Goal: Task Accomplishment & Management: Use online tool/utility

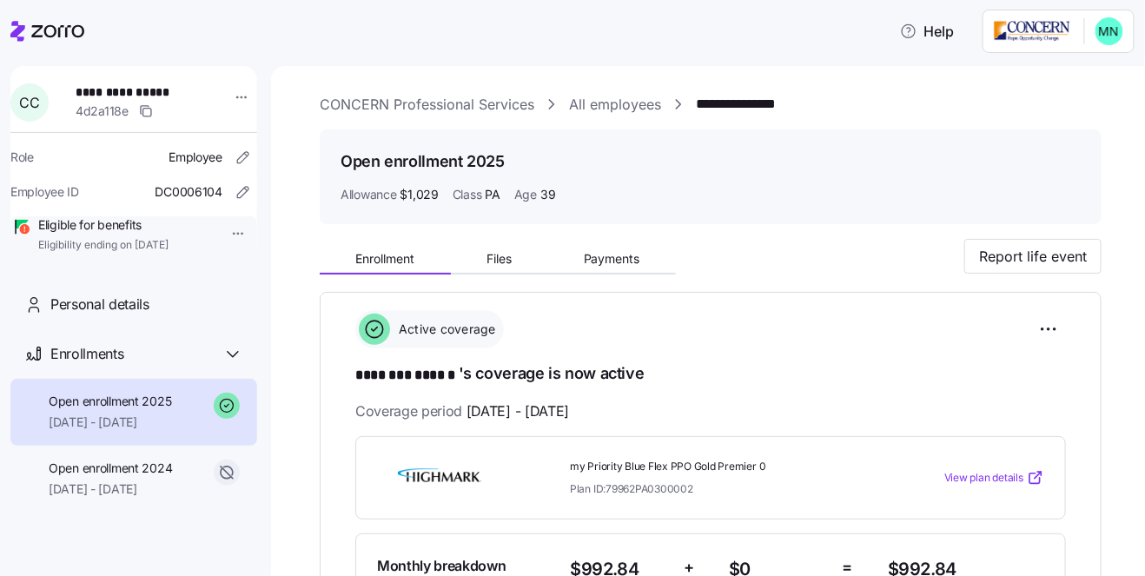
click at [63, 37] on icon at bounding box center [47, 31] width 74 height 21
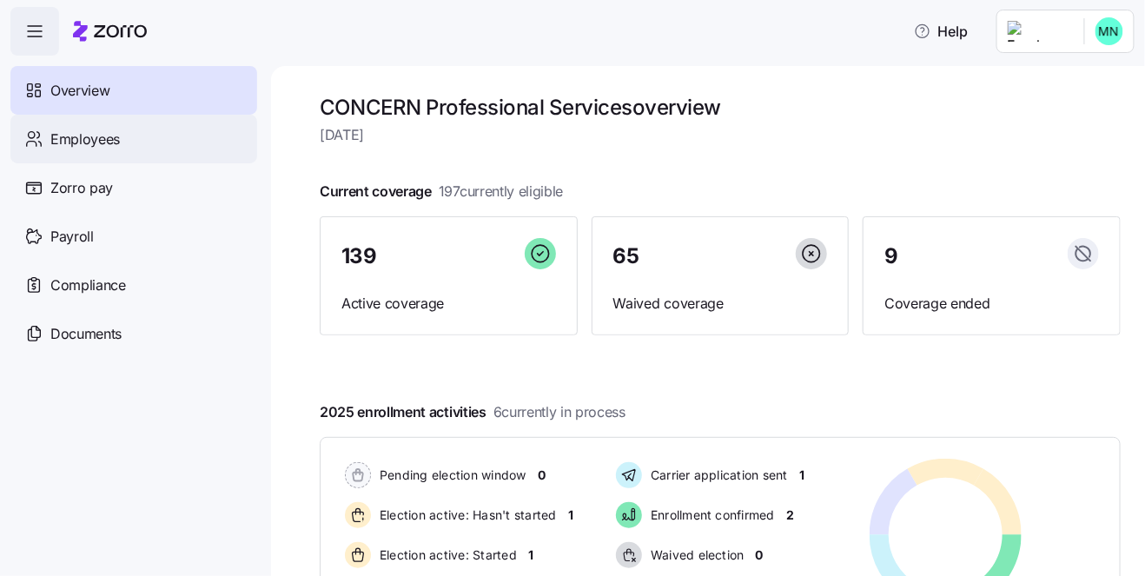
click at [96, 146] on span "Employees" at bounding box center [84, 140] width 69 height 22
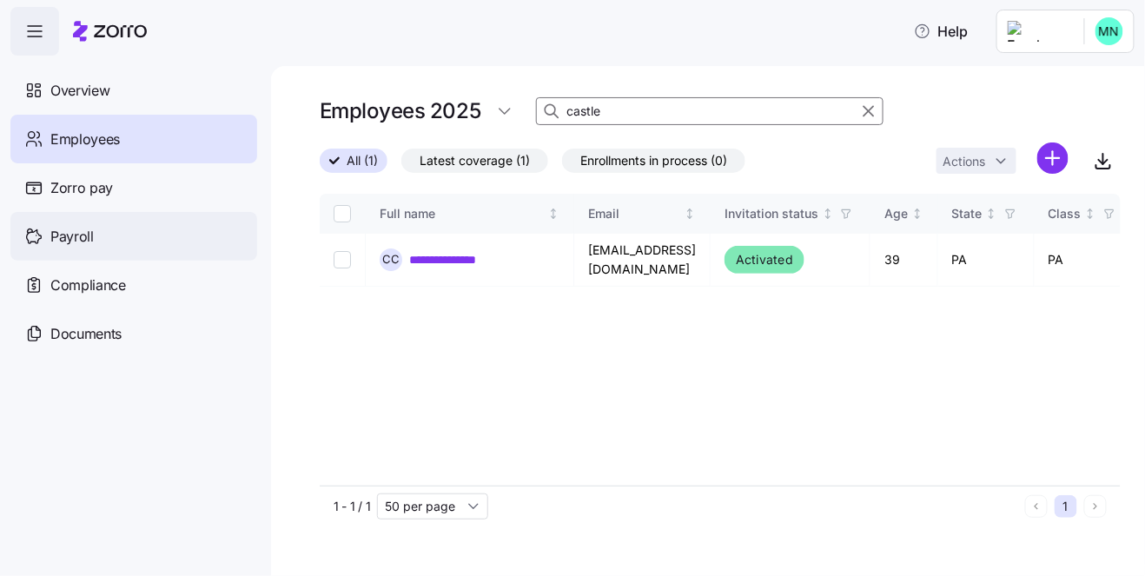
click at [69, 223] on div "Payroll" at bounding box center [133, 236] width 247 height 49
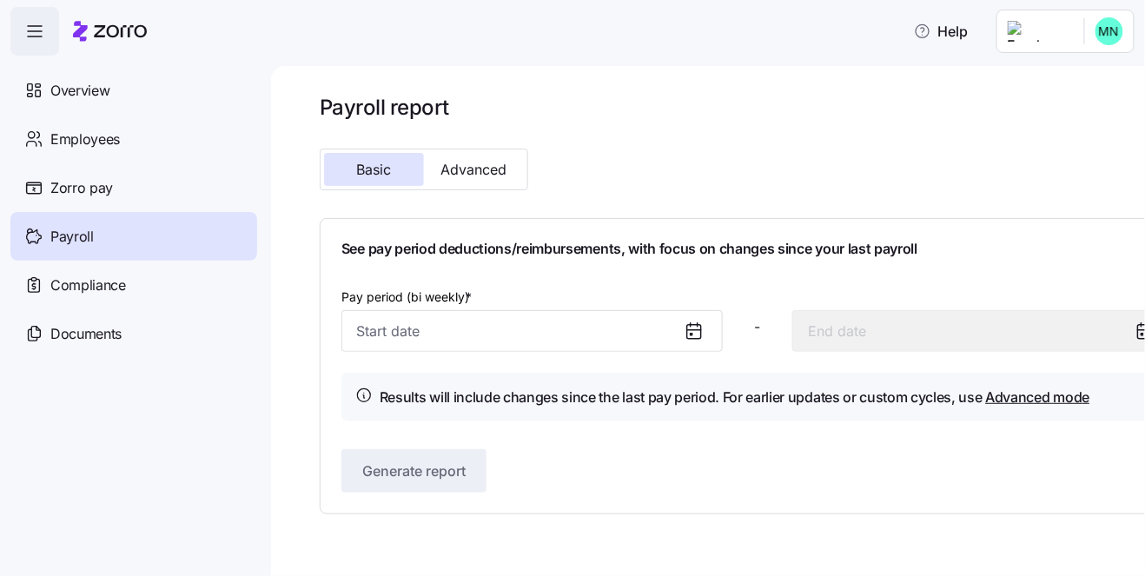
click at [687, 332] on icon at bounding box center [694, 332] width 14 height 14
click at [683, 331] on icon at bounding box center [693, 330] width 21 height 21
click at [707, 328] on div at bounding box center [701, 331] width 42 height 40
click at [482, 165] on span "Advanced" at bounding box center [474, 169] width 66 height 14
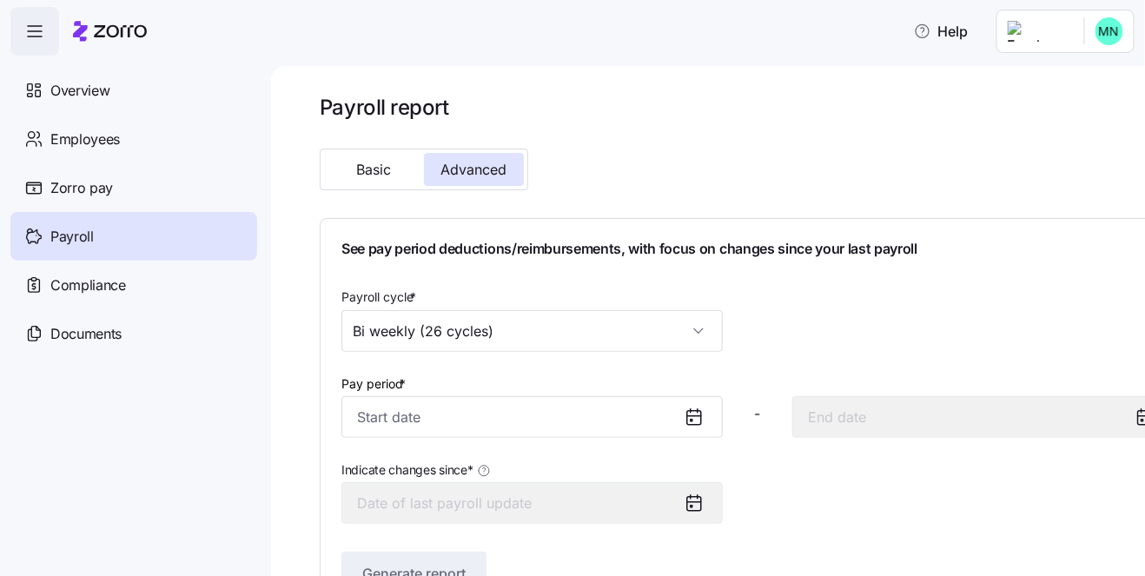
click at [685, 416] on icon at bounding box center [693, 416] width 21 height 21
click at [684, 416] on icon at bounding box center [693, 416] width 21 height 21
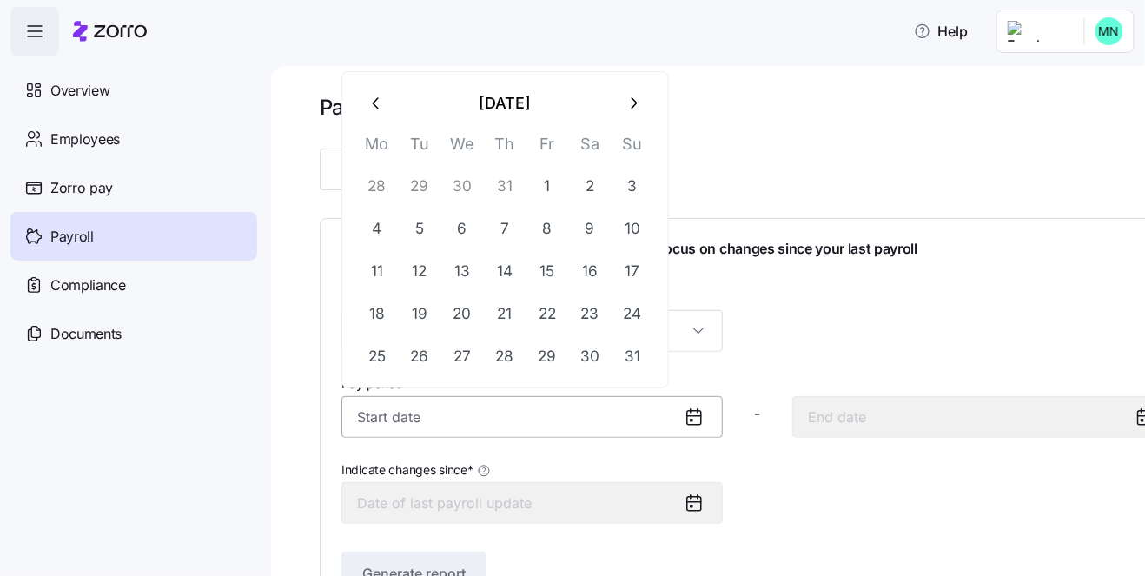
click at [459, 412] on input "Pay period *" at bounding box center [531, 417] width 381 height 42
click at [800, 338] on div "Payroll cycle * Bi weekly (26 cycles)" at bounding box center [757, 319] width 846 height 80
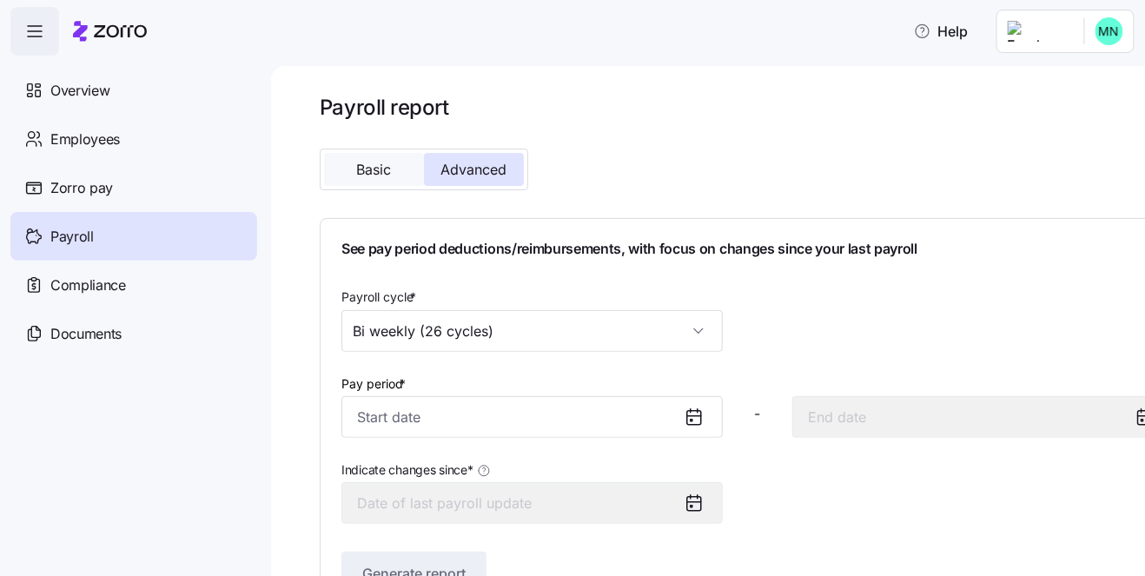
click at [403, 180] on button "Basic" at bounding box center [374, 169] width 100 height 33
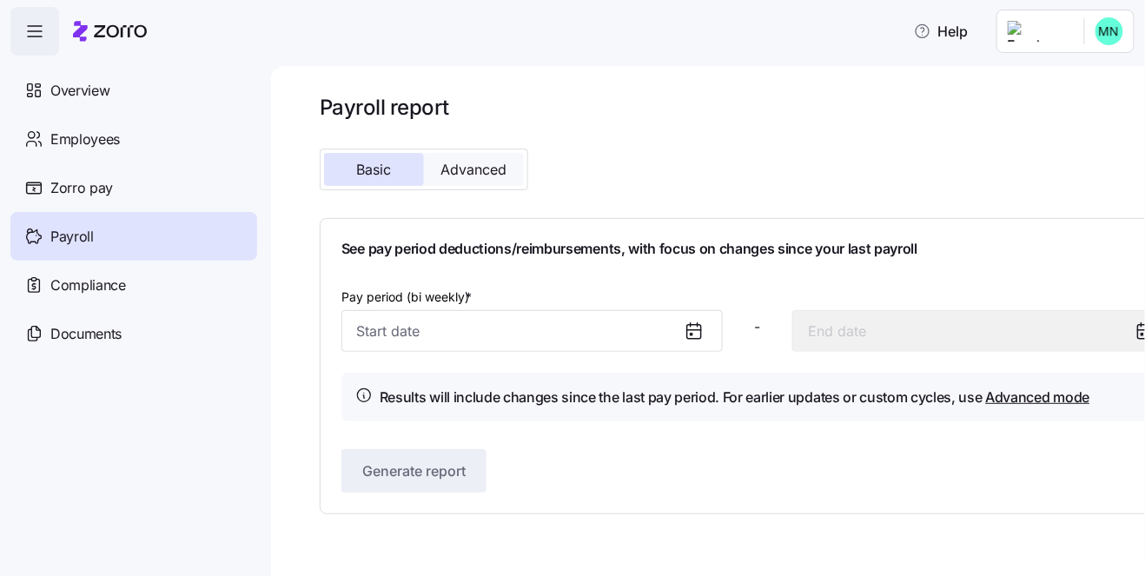
click at [490, 169] on span "Advanced" at bounding box center [474, 169] width 66 height 14
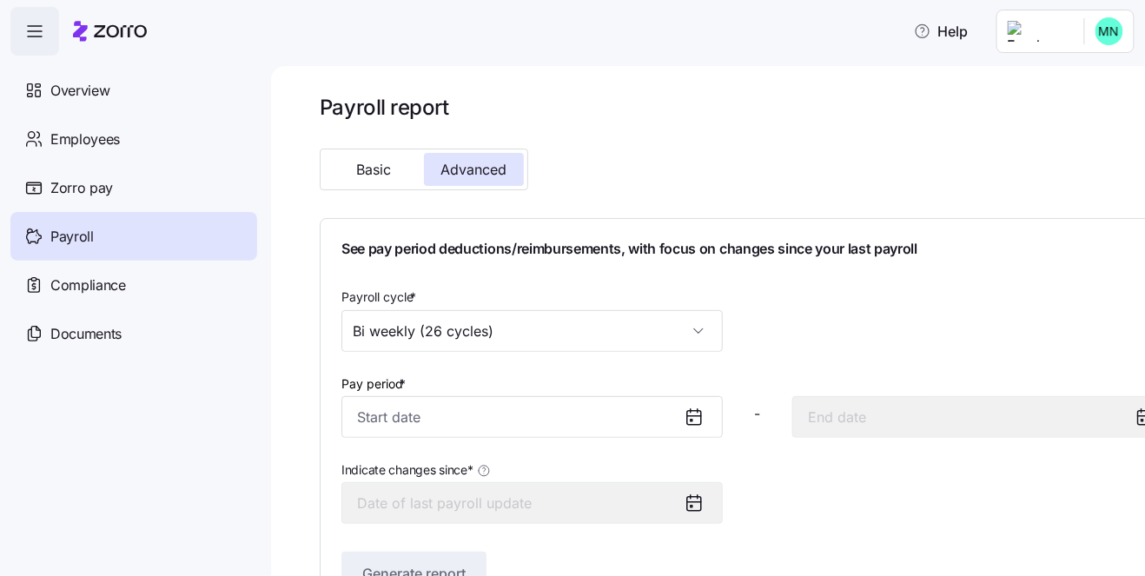
click at [683, 417] on icon at bounding box center [693, 416] width 21 height 21
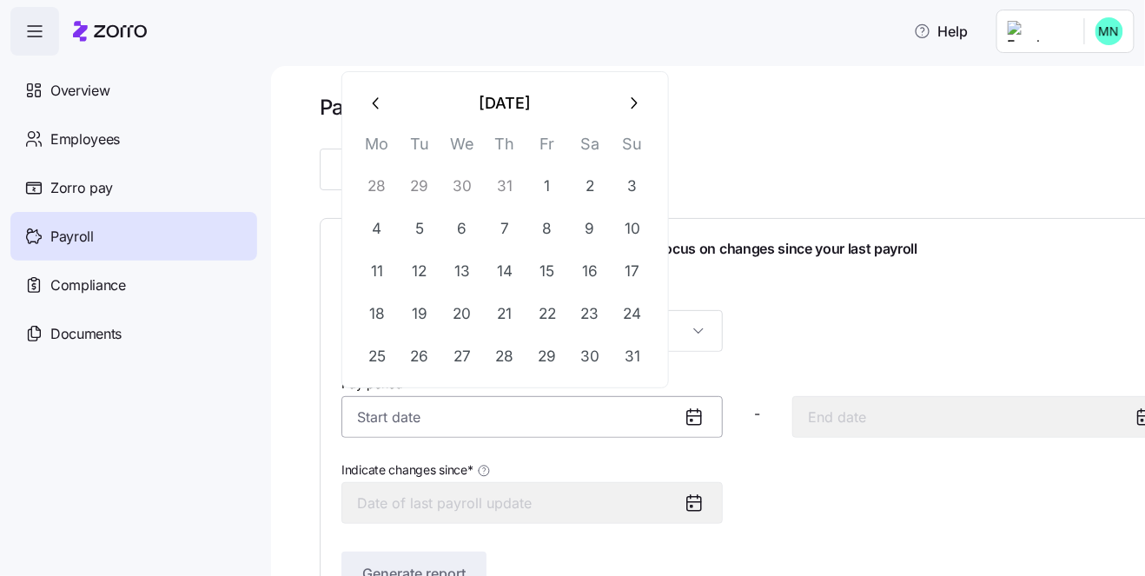
click at [545, 403] on input "Pay period *" at bounding box center [531, 417] width 381 height 42
click at [639, 109] on icon "button" at bounding box center [633, 103] width 19 height 19
click at [384, 190] on button "1" at bounding box center [377, 186] width 42 height 42
type input "September 1, 2025"
type input "September 14, 2025"
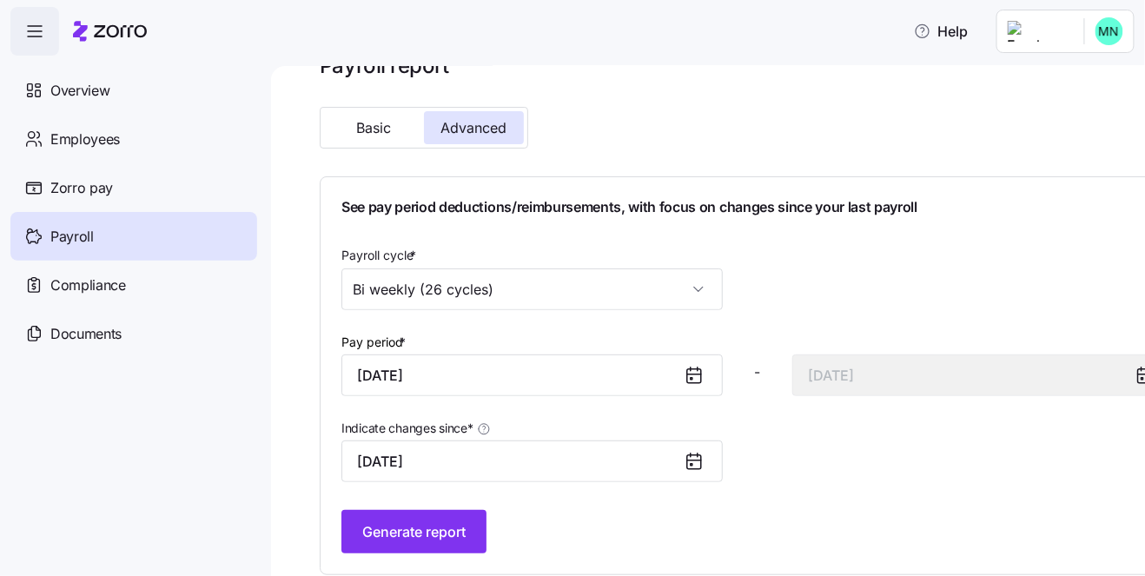
scroll to position [59, 0]
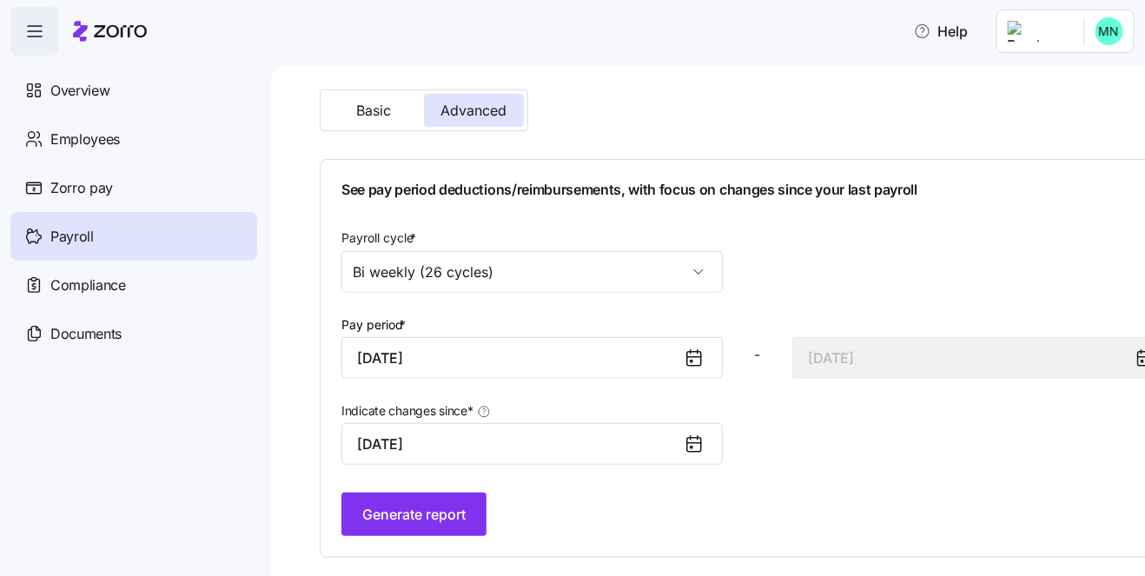
click at [690, 443] on icon at bounding box center [693, 443] width 21 height 21
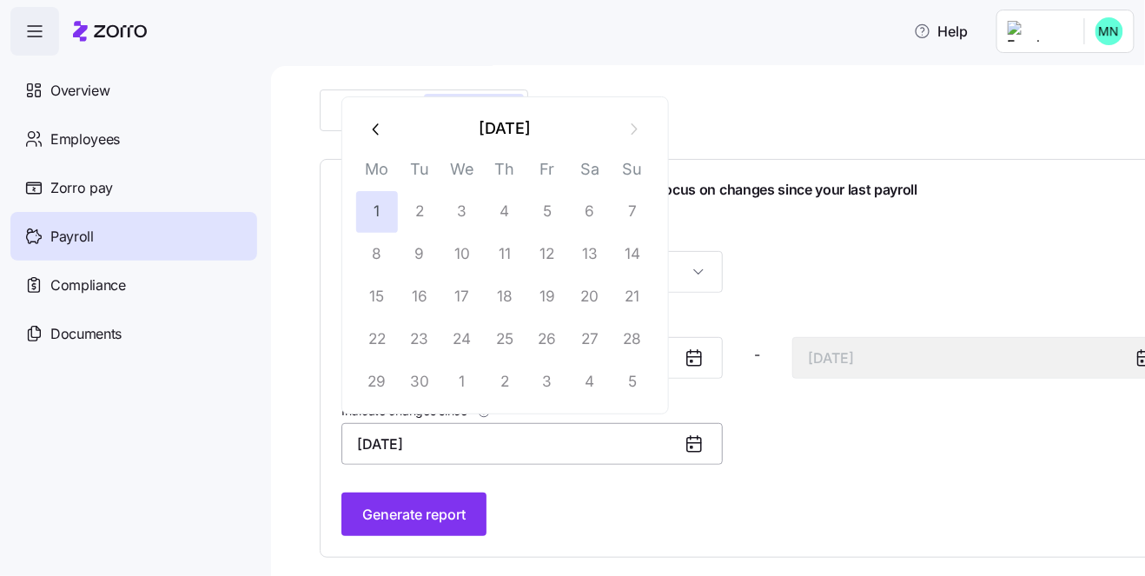
click at [471, 445] on input "September 1, 2025" at bounding box center [531, 444] width 381 height 42
click at [380, 138] on button "button" at bounding box center [377, 129] width 42 height 42
click at [547, 208] on button "1" at bounding box center [547, 212] width 42 height 42
type input "August 1, 2025"
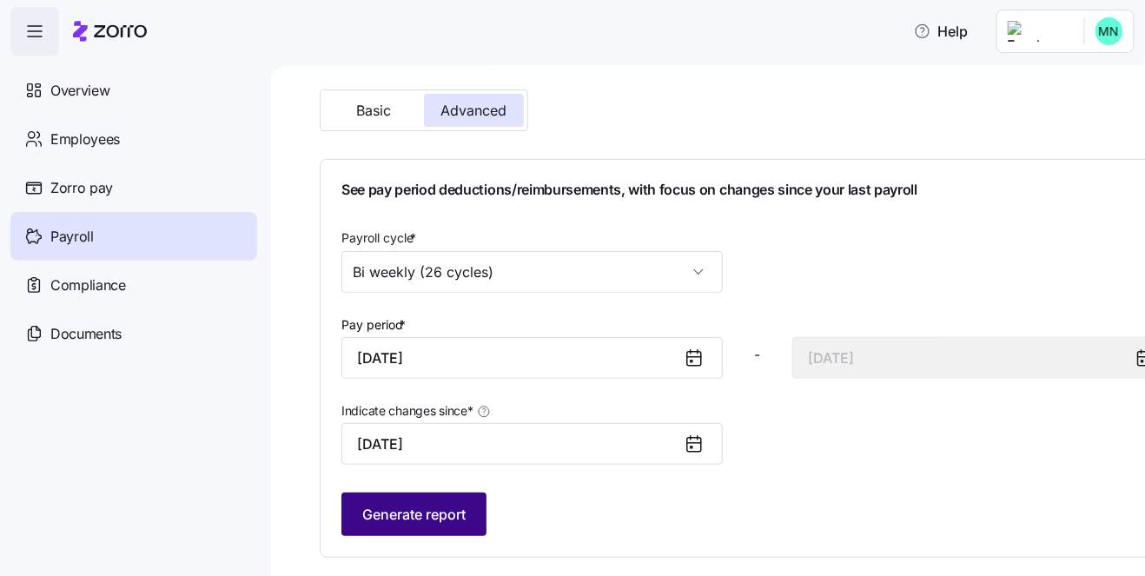
click at [436, 511] on span "Generate report" at bounding box center [413, 514] width 103 height 21
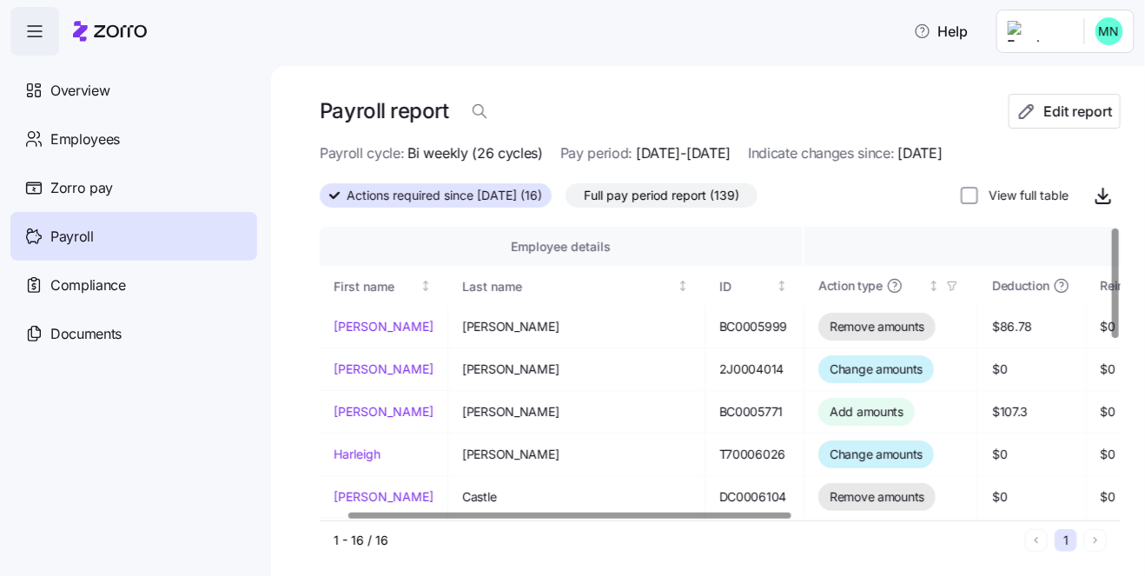
scroll to position [0, 142]
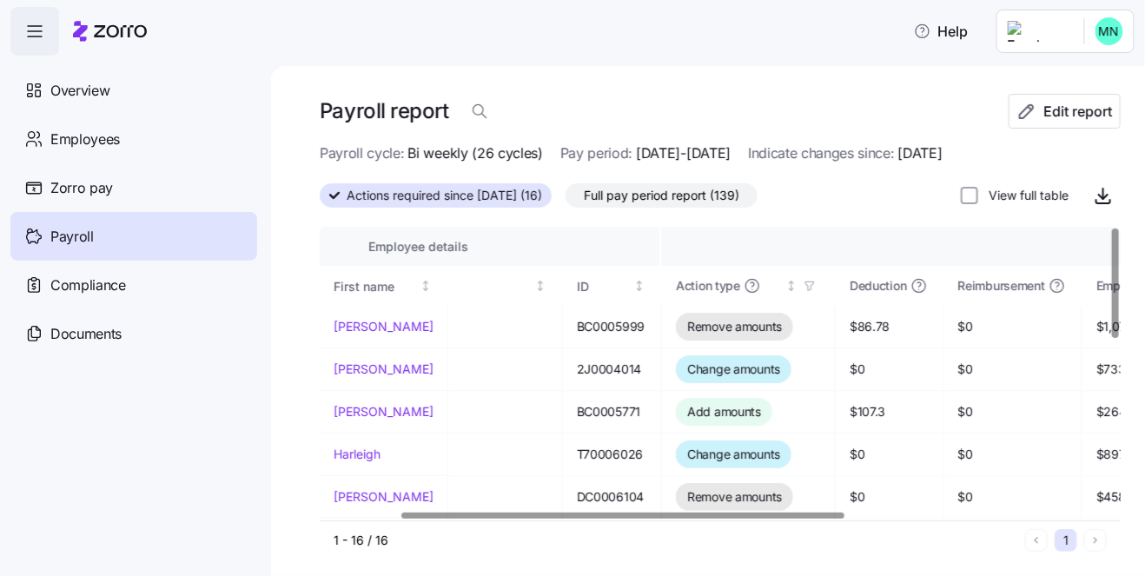
click at [571, 518] on div at bounding box center [622, 515] width 442 height 6
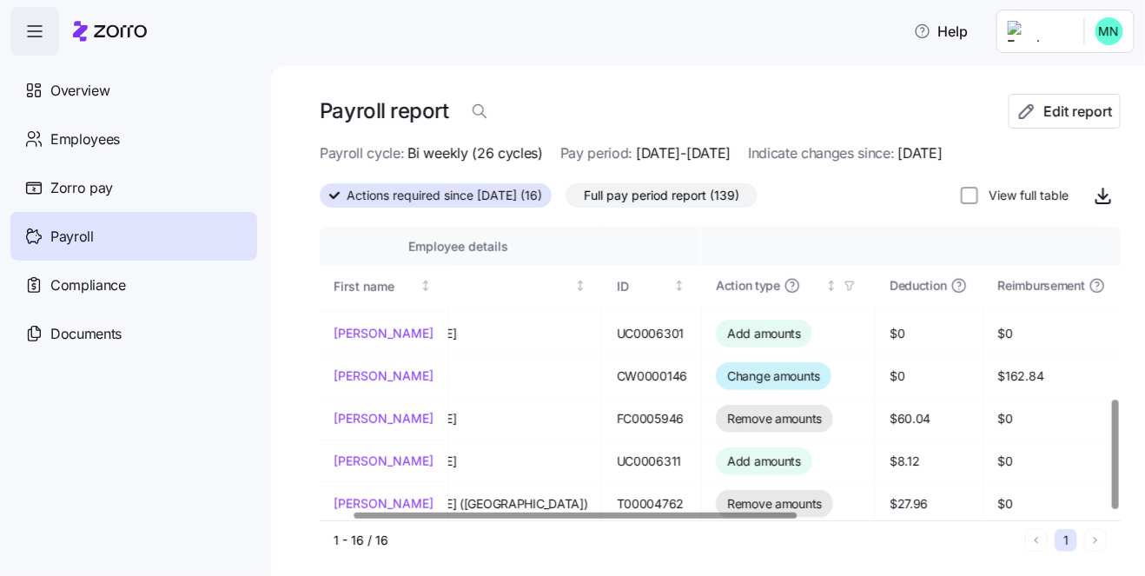
scroll to position [461, 32]
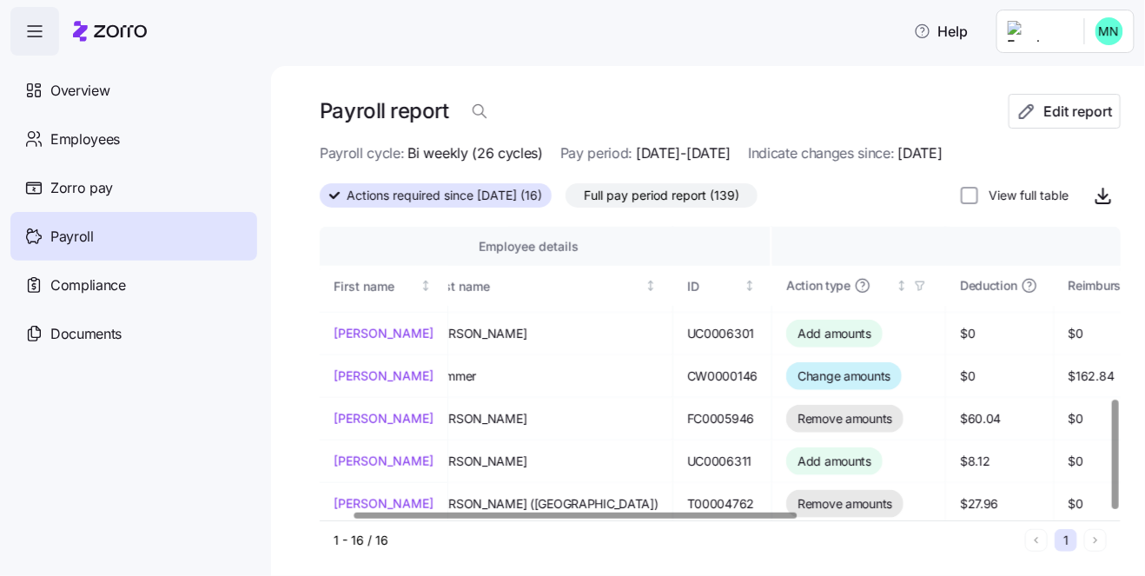
click at [565, 515] on div at bounding box center [575, 515] width 442 height 6
